Goal: Check status

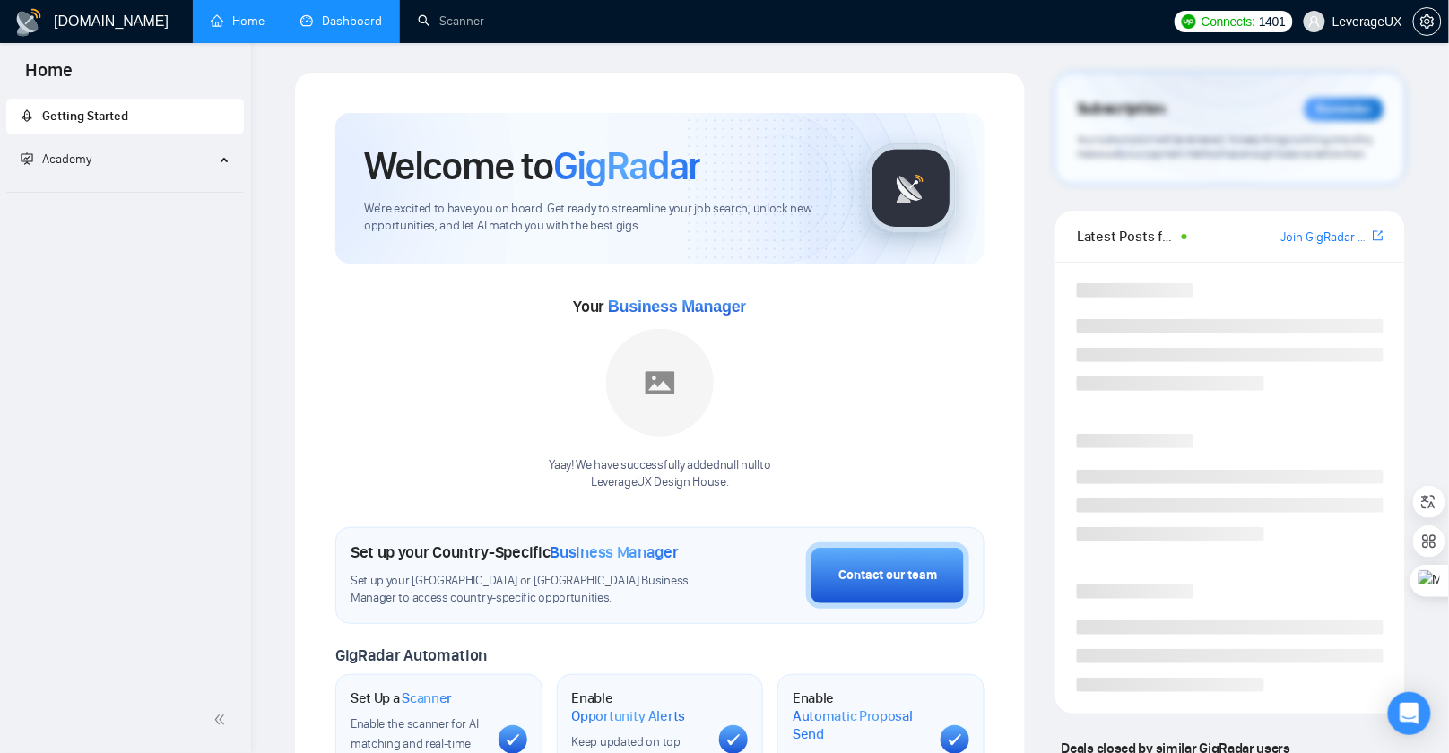
click at [359, 29] on link "Dashboard" at bounding box center [341, 20] width 82 height 15
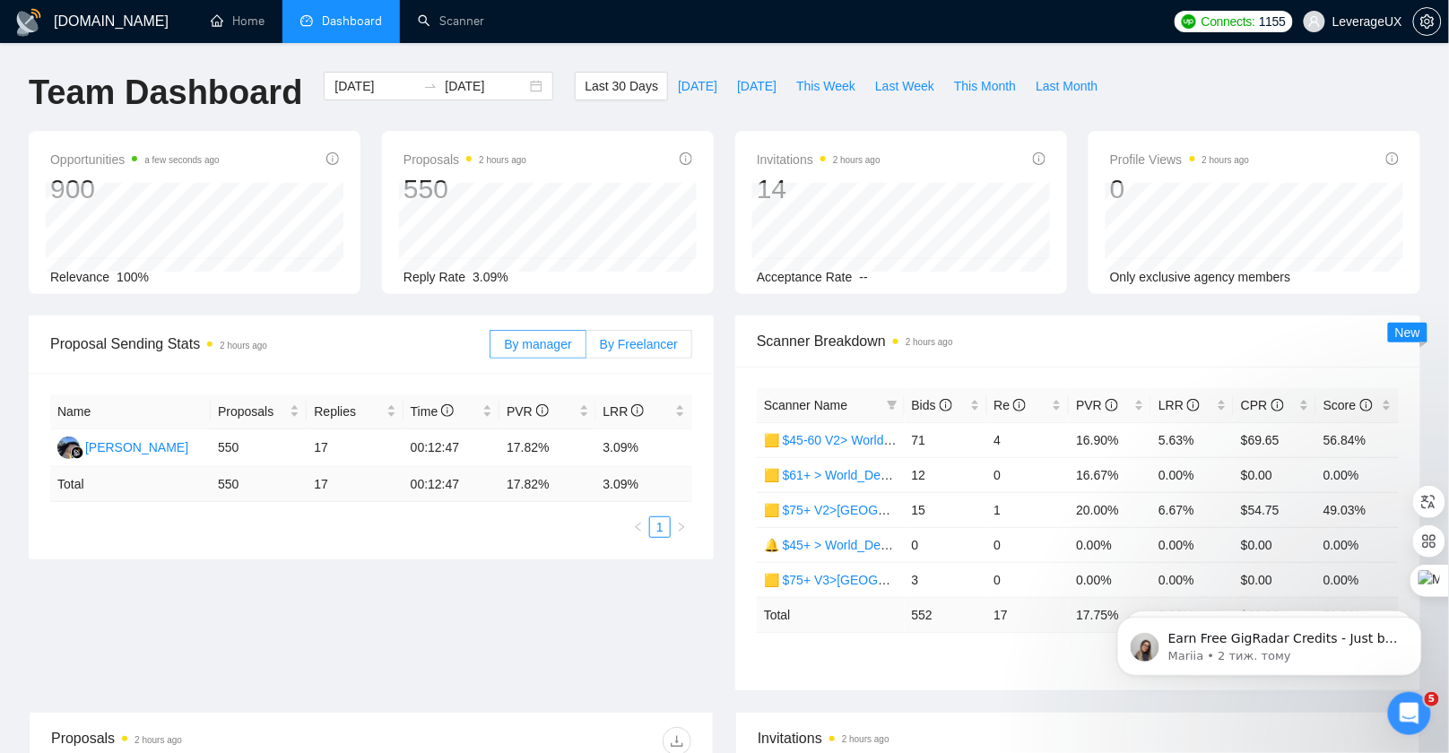
click at [659, 343] on span "By Freelancer" at bounding box center [639, 344] width 78 height 14
click at [586, 349] on input "By Freelancer" at bounding box center [586, 349] width 0 height 0
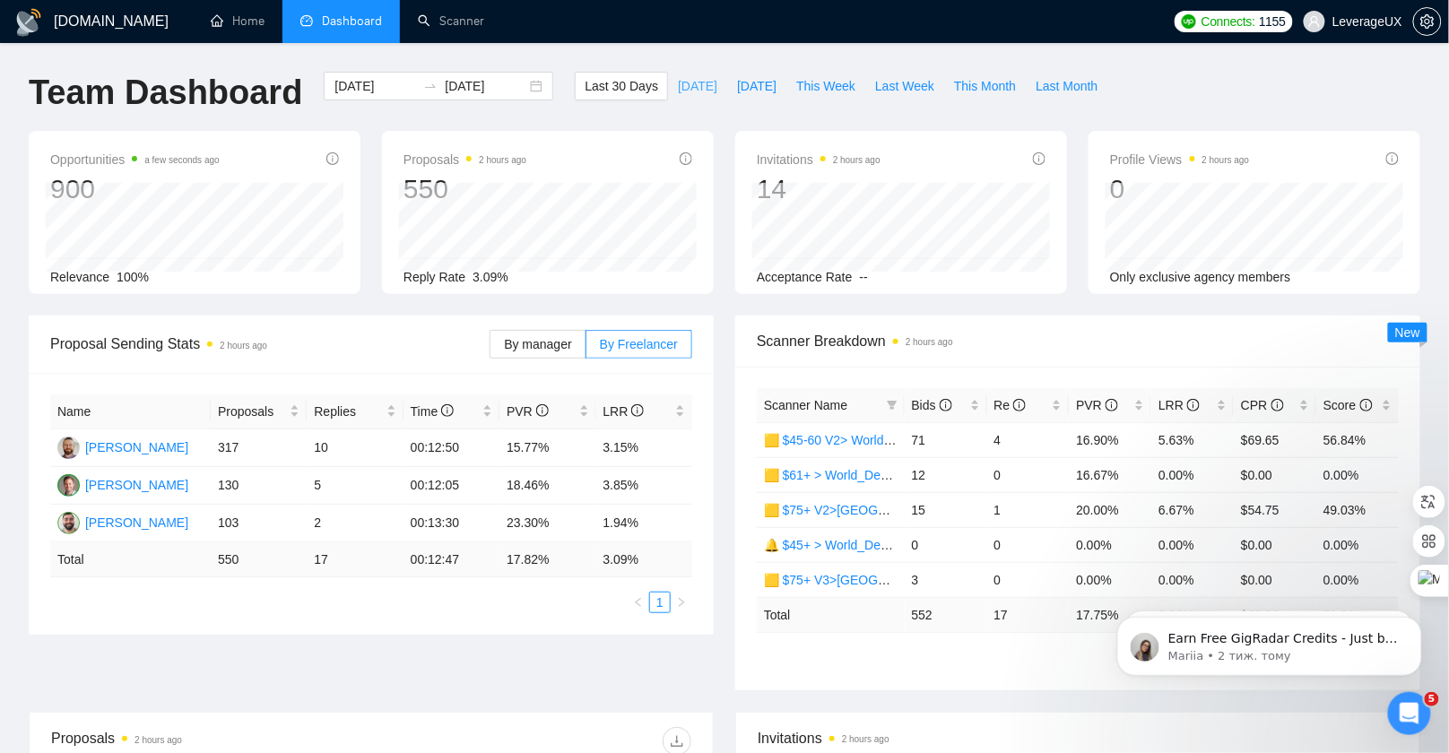
click at [683, 90] on span "[DATE]" at bounding box center [697, 86] width 39 height 20
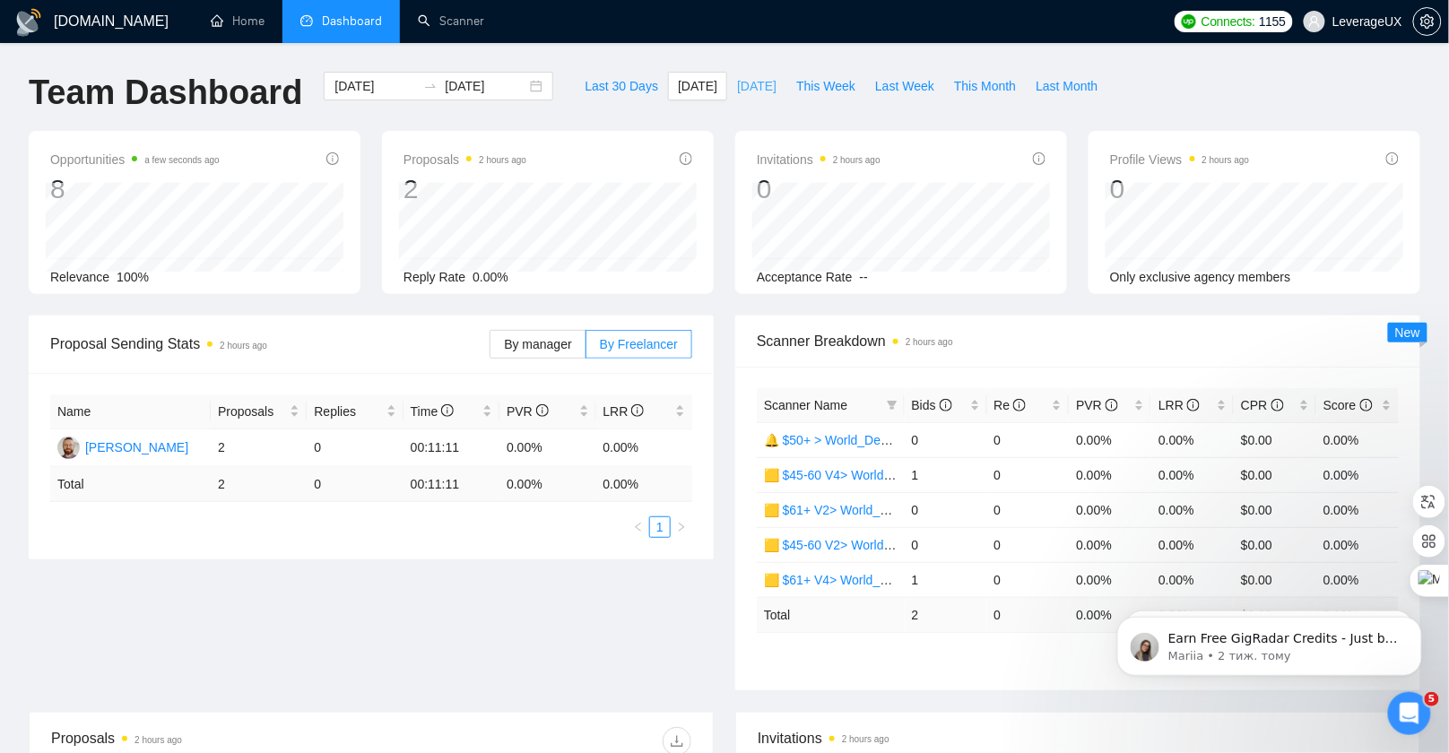
click at [752, 83] on span "[DATE]" at bounding box center [756, 86] width 39 height 20
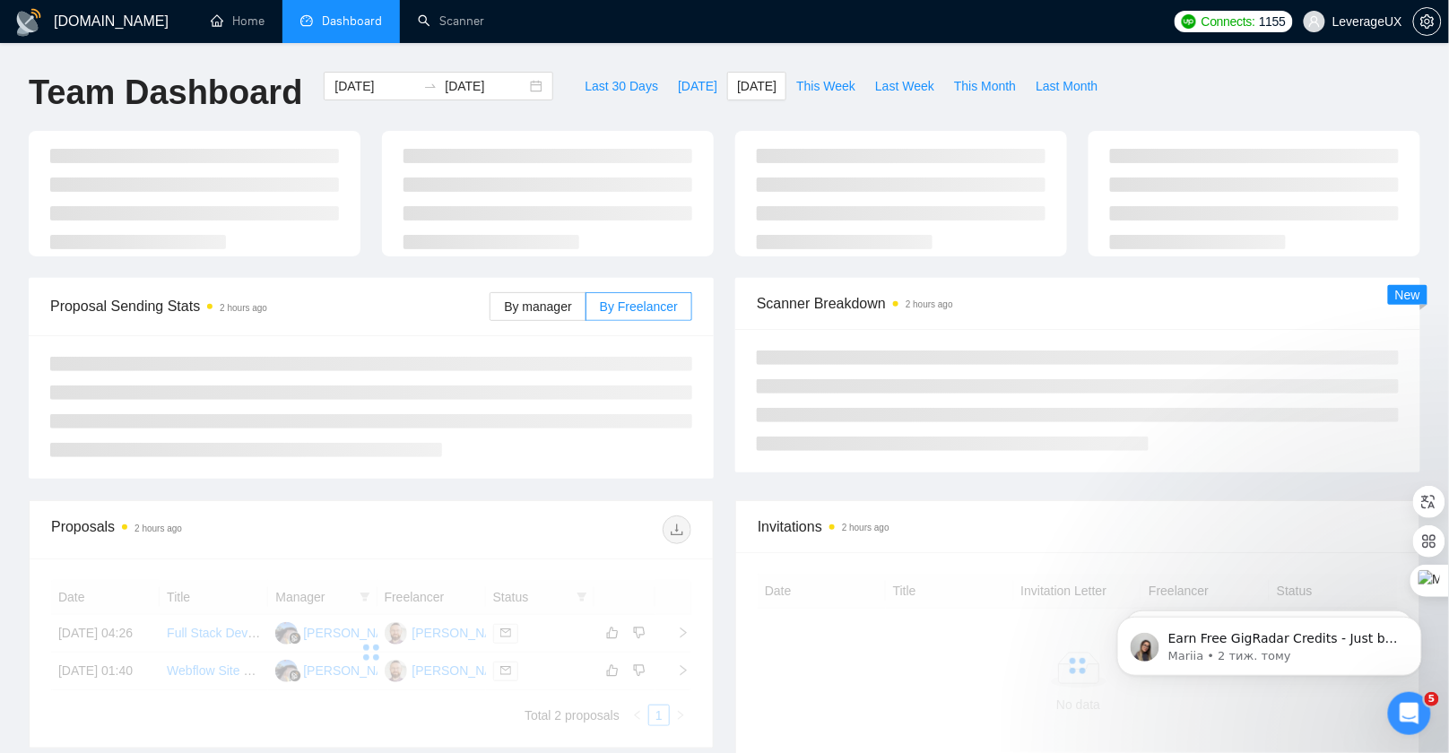
type input "[DATE]"
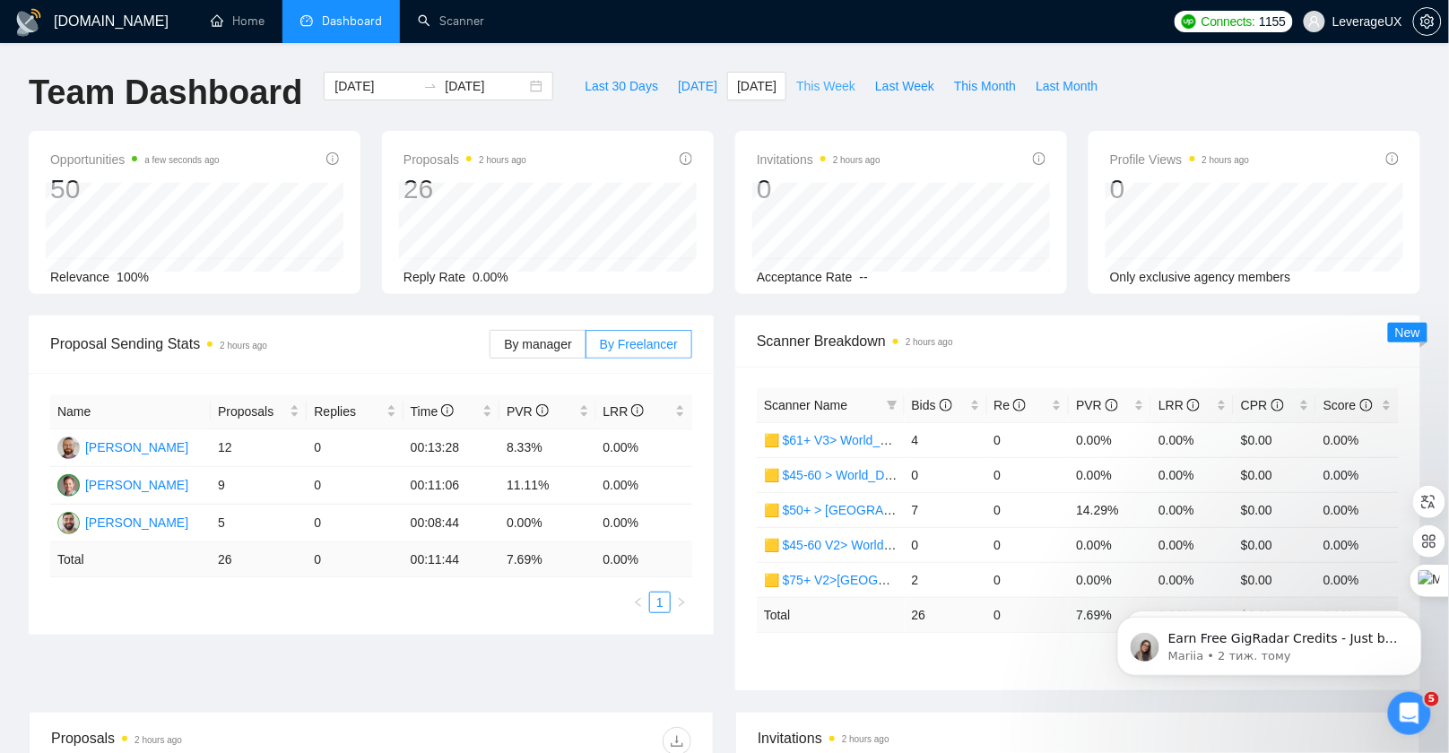
click at [839, 84] on span "This Week" at bounding box center [825, 86] width 59 height 20
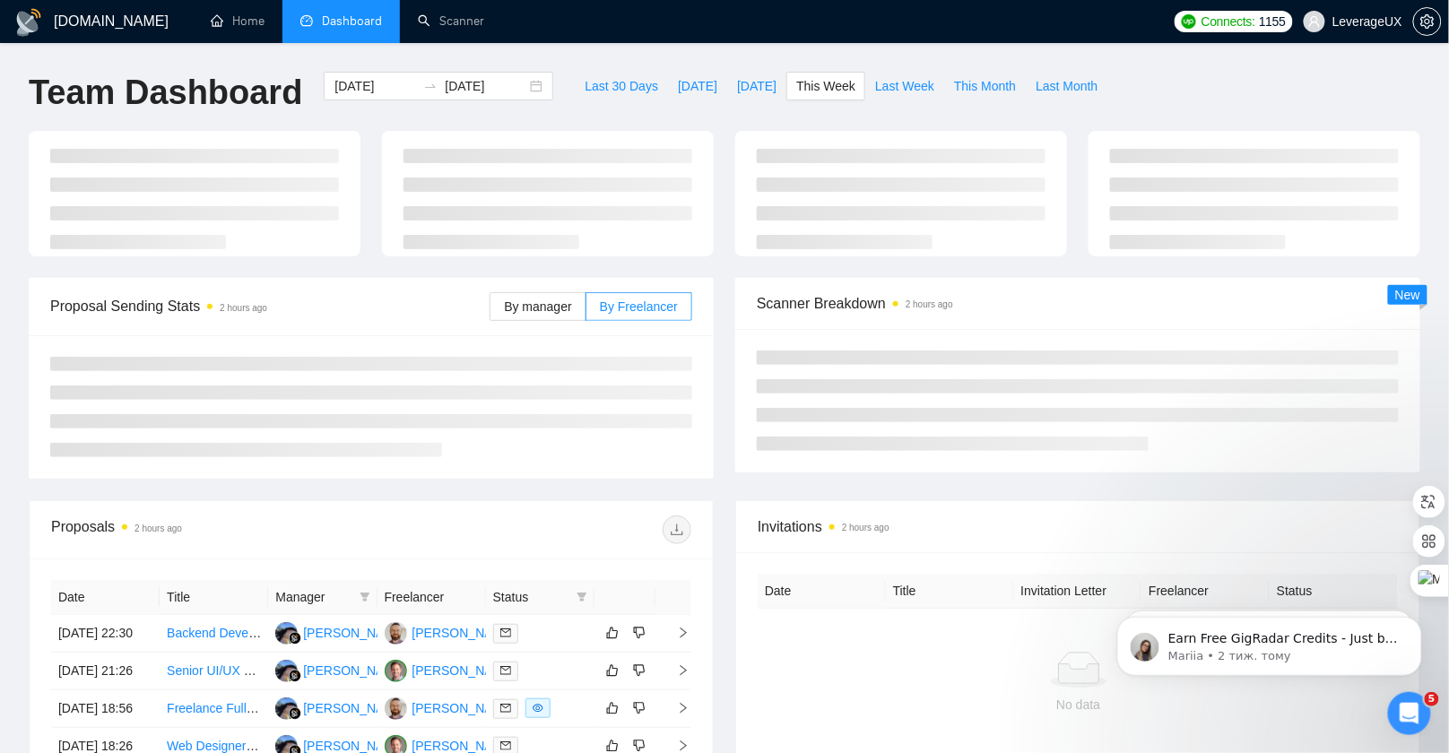
type input "[DATE]"
